Goal: Task Accomplishment & Management: Complete application form

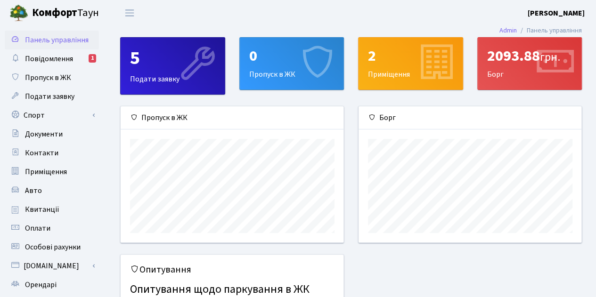
scroll to position [136, 223]
click at [285, 66] on div "0 Пропуск в ЖК" at bounding box center [292, 64] width 104 height 52
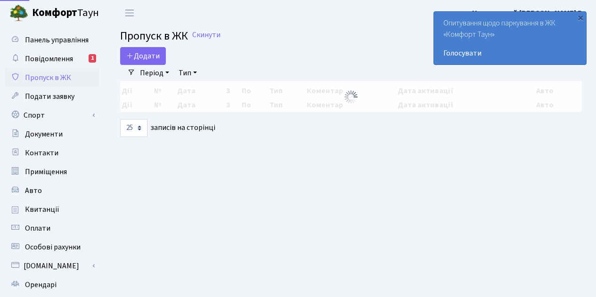
select select "25"
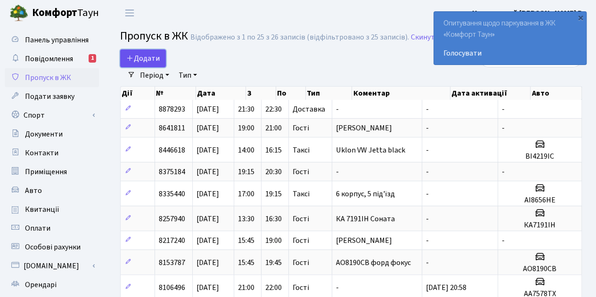
click at [151, 58] on span "Додати" at bounding box center [142, 58] width 33 height 10
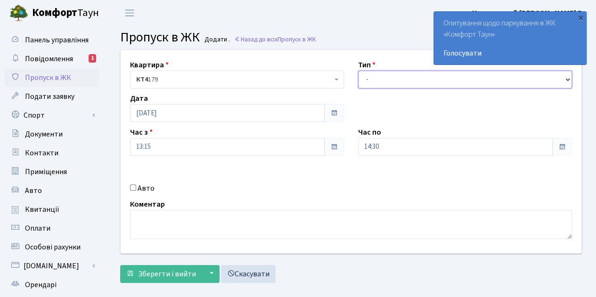
click at [389, 81] on select "- Доставка Таксі Гості Сервіс" at bounding box center [465, 80] width 214 height 18
select select "2"
click at [358, 71] on select "- Доставка Таксі Гості Сервіс" at bounding box center [465, 80] width 214 height 18
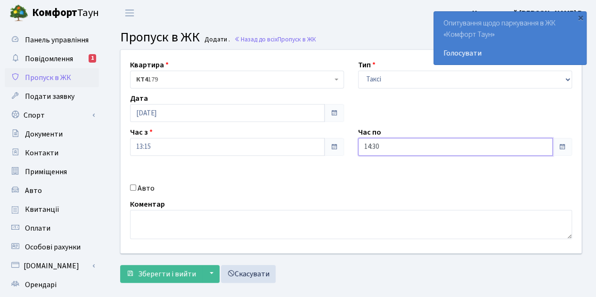
click at [437, 153] on input "14:30" at bounding box center [455, 147] width 195 height 18
click at [387, 37] on icon at bounding box center [383, 39] width 25 height 25
type input "15:30"
drag, startPoint x: 389, startPoint y: 169, endPoint x: 359, endPoint y: 177, distance: 31.1
click at [389, 169] on div "Квартира <b>КТ4</b>&nbsp;&nbsp;&nbsp;179 <b>КТ4</b>&nbsp;&nbsp;&nbsp;5-23 КТ4 1…" at bounding box center [351, 152] width 475 height 204
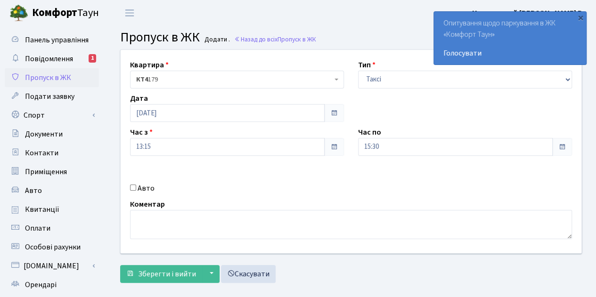
click at [134, 187] on input "Авто" at bounding box center [133, 188] width 6 height 6
checkbox input "true"
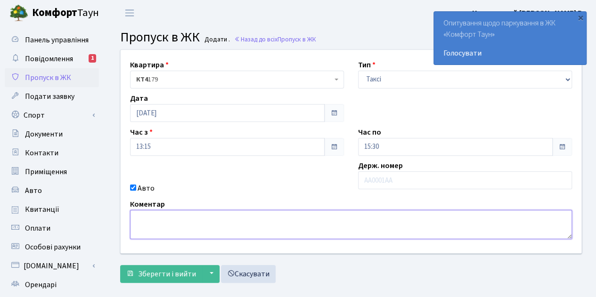
click at [206, 229] on textarea at bounding box center [351, 224] width 442 height 29
type textarea "АА0930РК"
drag, startPoint x: 174, startPoint y: 217, endPoint x: 104, endPoint y: 211, distance: 70.5
click at [103, 212] on div "Панель управління Повідомлення 1 Пропуск в ЖК Подати заявку Спорт Бронювання Ск…" at bounding box center [298, 213] width 596 height 375
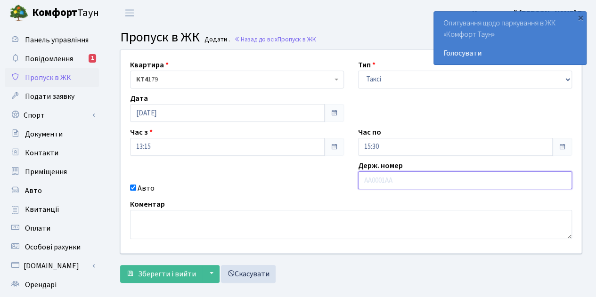
click at [368, 183] on input "text" at bounding box center [465, 181] width 214 height 18
paste input "АА0930РК"
type input "АА0930РК"
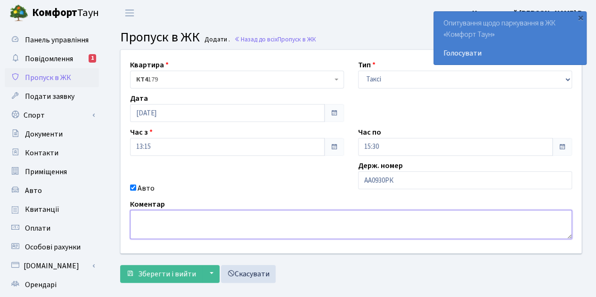
click at [236, 221] on textarea at bounding box center [351, 224] width 442 height 29
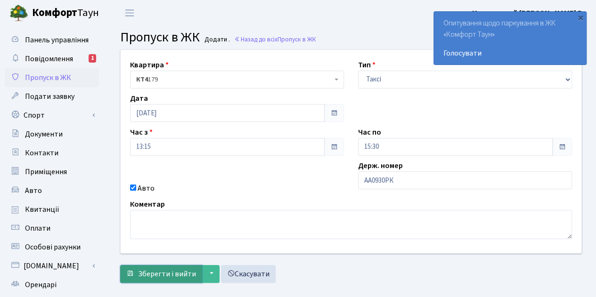
click at [188, 273] on span "Зберегти і вийти" at bounding box center [167, 274] width 58 height 10
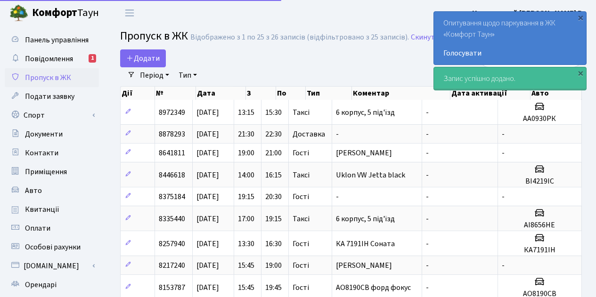
select select "25"
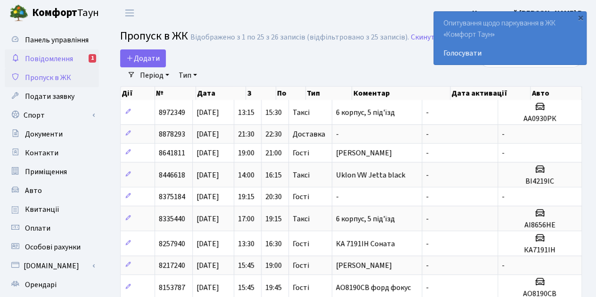
click at [45, 58] on span "Повідомлення" at bounding box center [49, 59] width 48 height 10
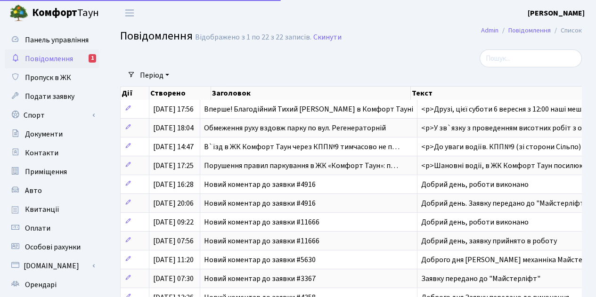
select select "25"
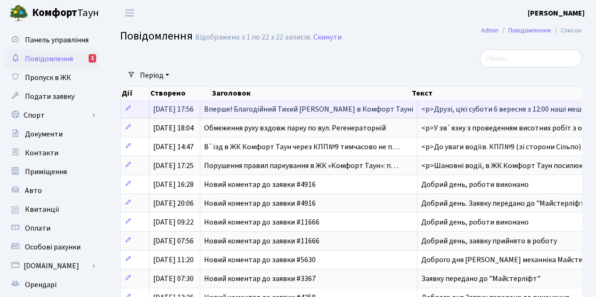
click at [238, 113] on span "Вперше! Благодійний Тихий [PERSON_NAME] в Комфорт Тауні" at bounding box center [308, 109] width 209 height 10
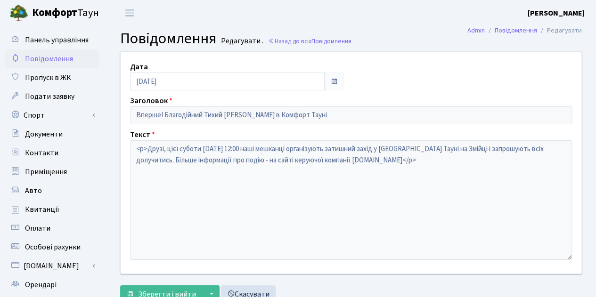
click at [41, 58] on span "Повідомлення" at bounding box center [49, 59] width 48 height 10
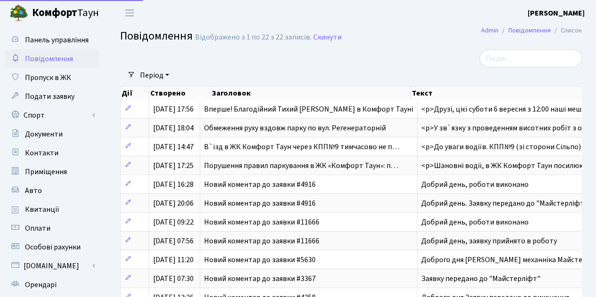
select select "25"
